Goal: Information Seeking & Learning: Check status

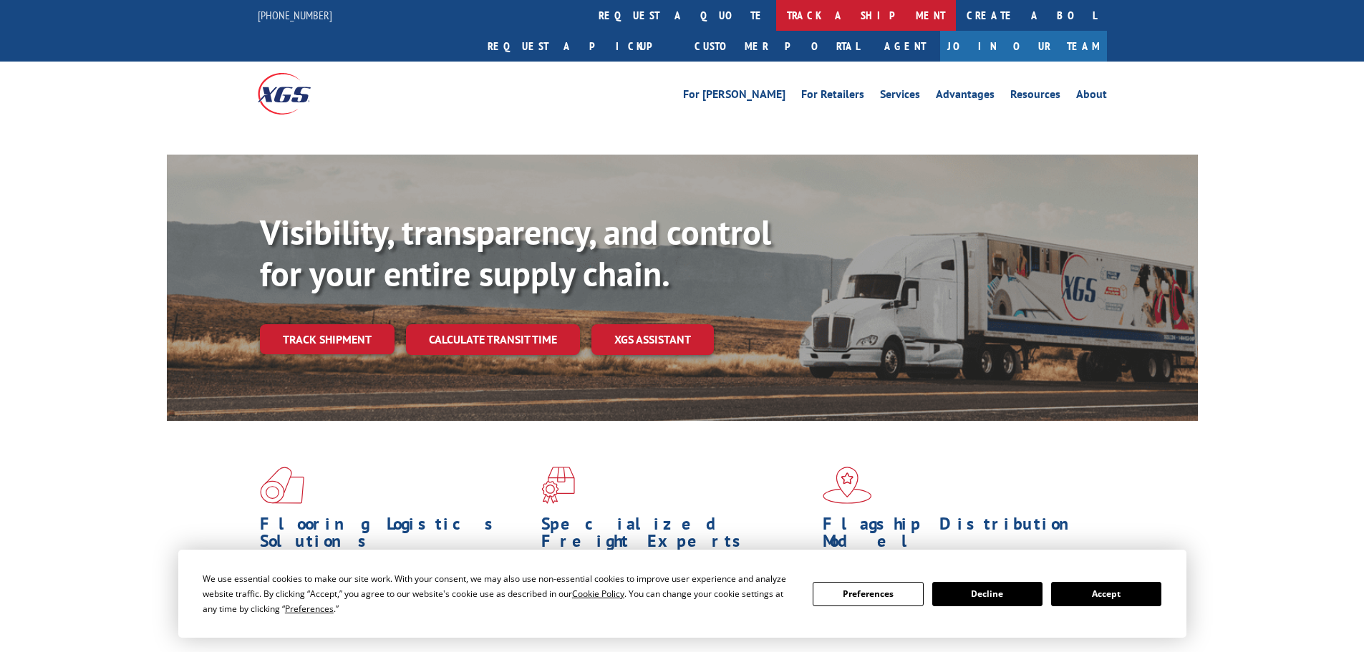
click at [776, 10] on link "track a shipment" at bounding box center [866, 15] width 180 height 31
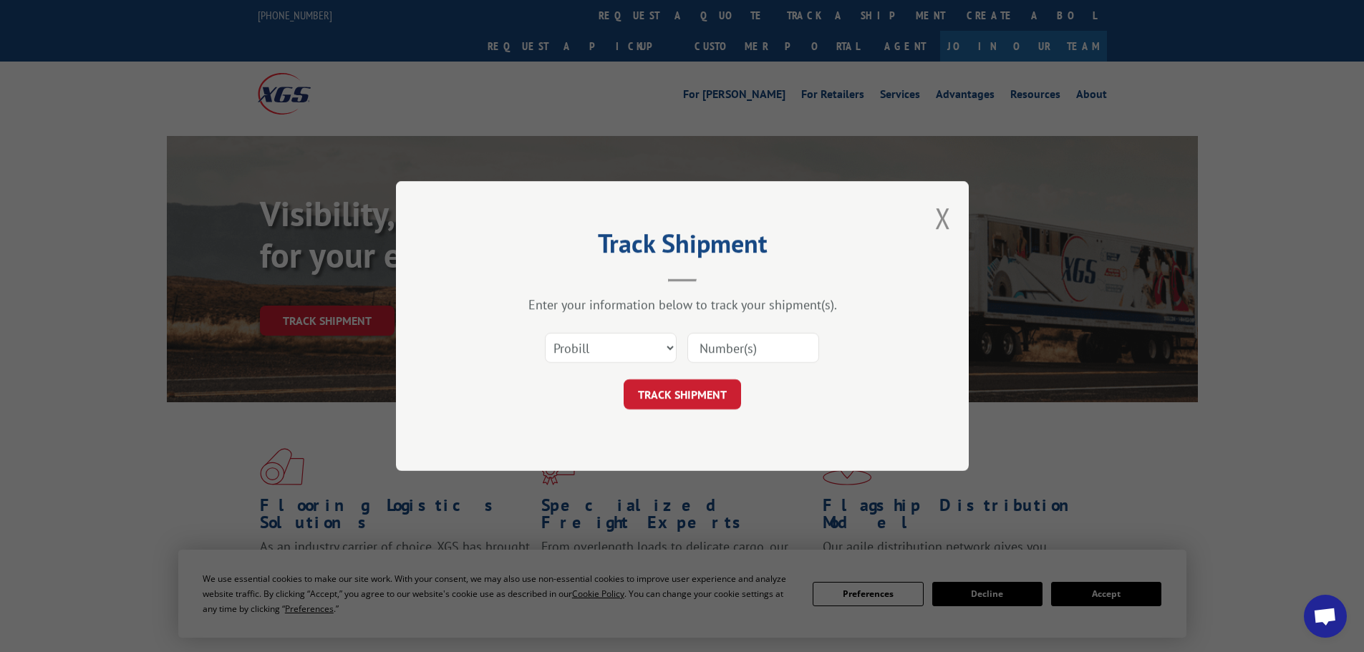
click at [712, 352] on input at bounding box center [753, 348] width 132 height 30
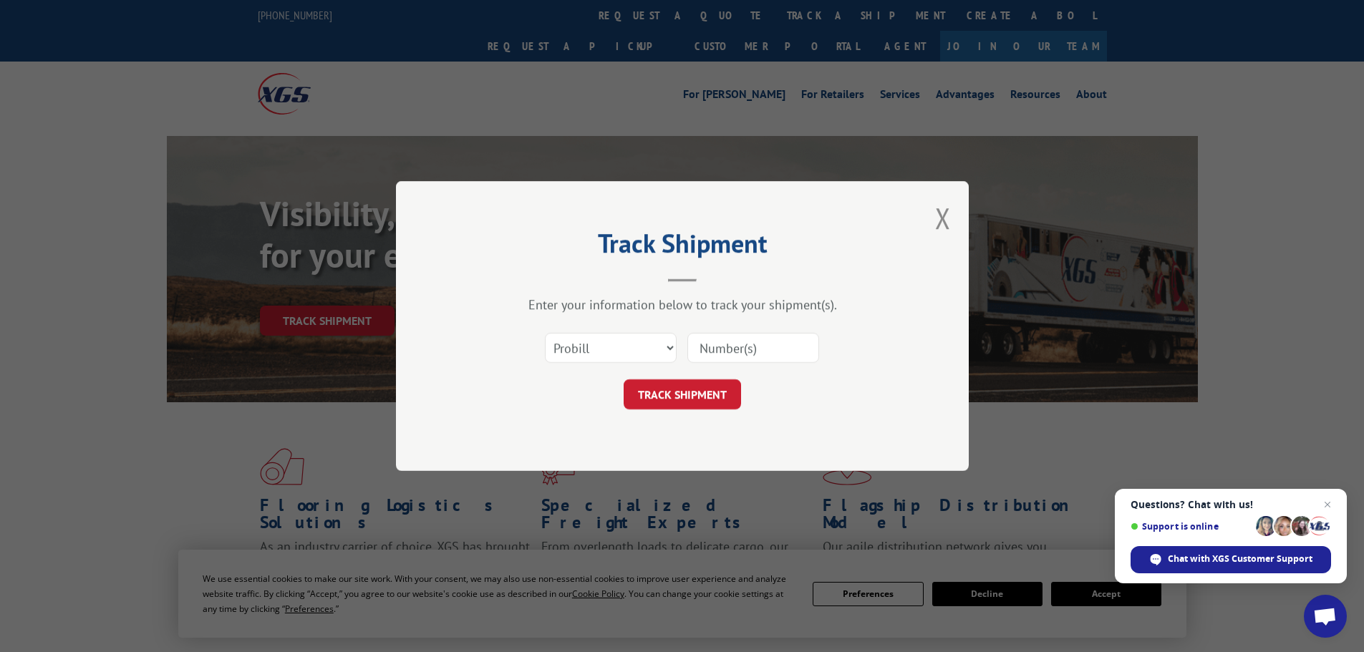
paste input "17477580"
type input "17477580"
click at [694, 392] on button "TRACK SHIPMENT" at bounding box center [682, 395] width 117 height 30
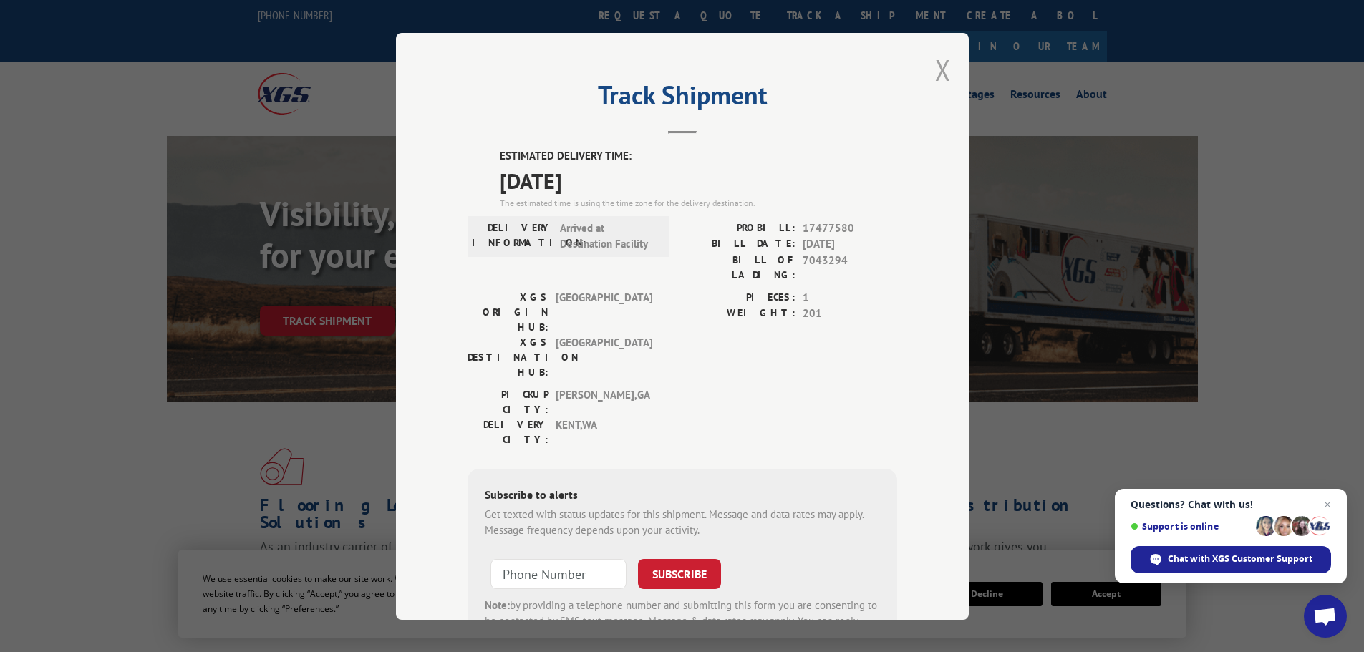
click at [935, 68] on button "Close modal" at bounding box center [943, 70] width 16 height 38
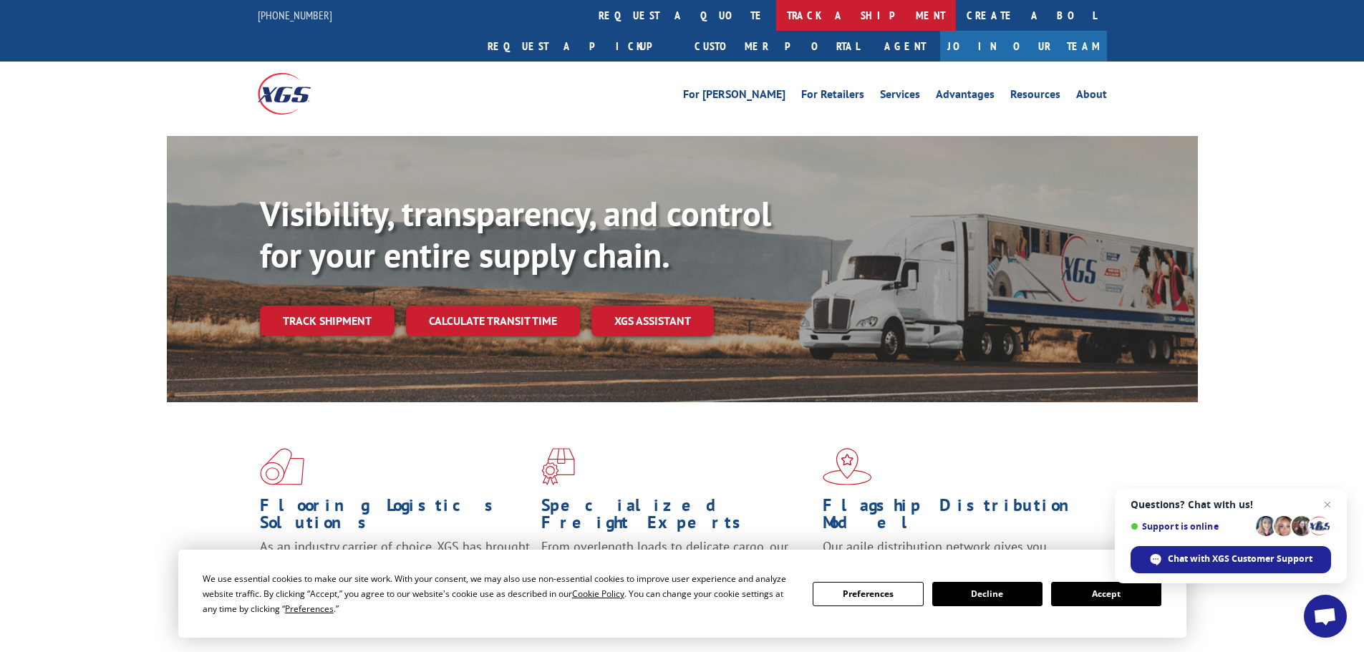
click at [776, 22] on link "track a shipment" at bounding box center [866, 15] width 180 height 31
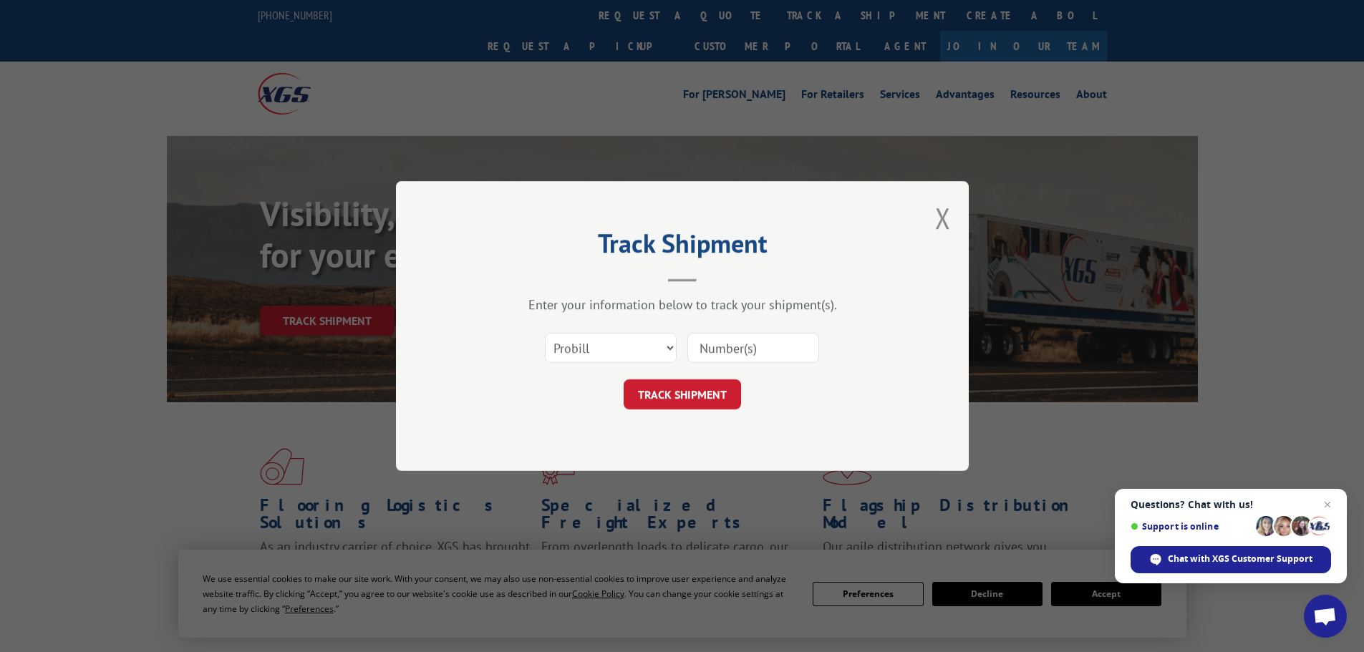
click at [720, 345] on input at bounding box center [753, 348] width 132 height 30
paste input "17477580"
type input "17477580"
click at [676, 392] on button "TRACK SHIPMENT" at bounding box center [682, 395] width 117 height 30
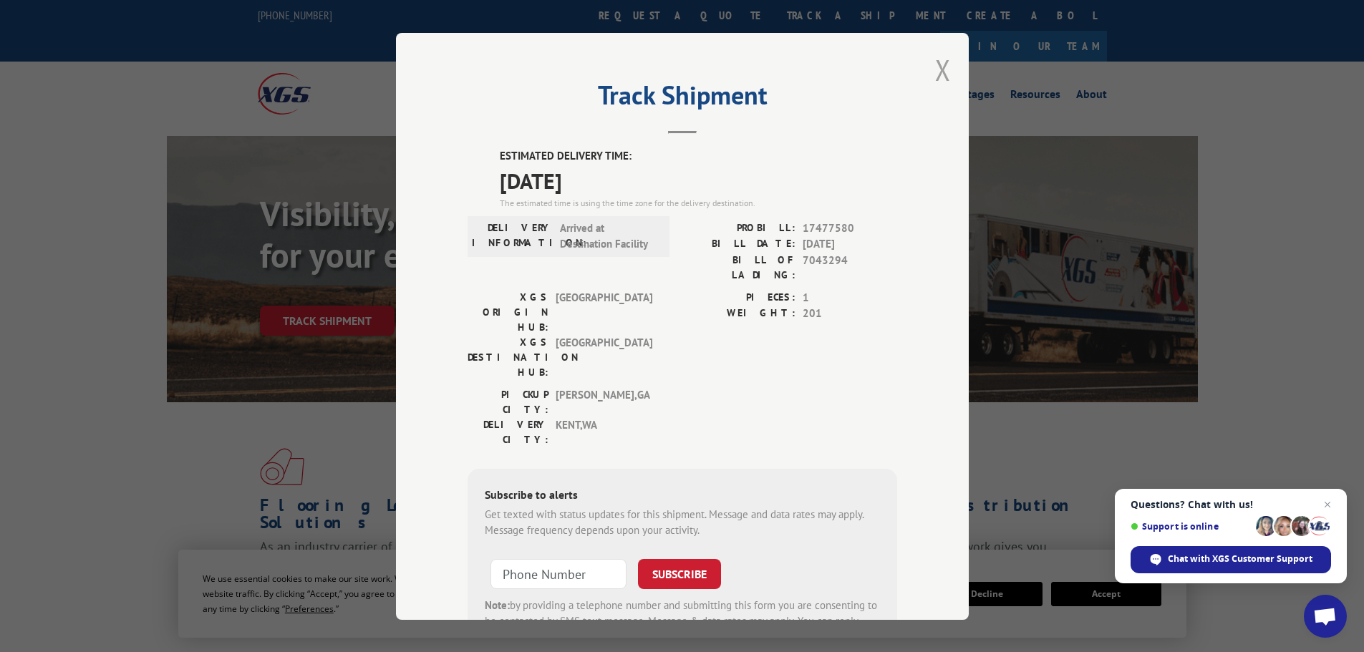
click at [935, 71] on button "Close modal" at bounding box center [943, 70] width 16 height 38
